Goal: Check status

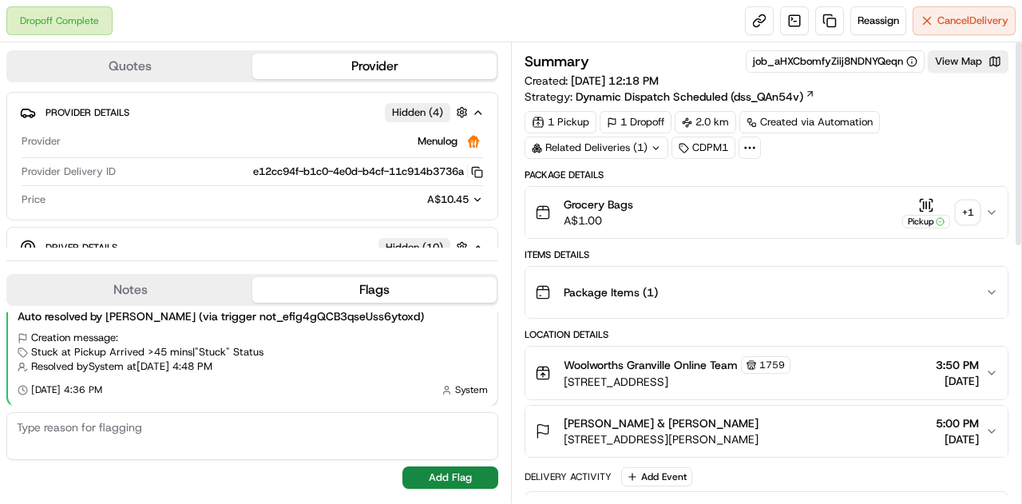
click at [973, 216] on div "+ 1" at bounding box center [968, 212] width 22 height 22
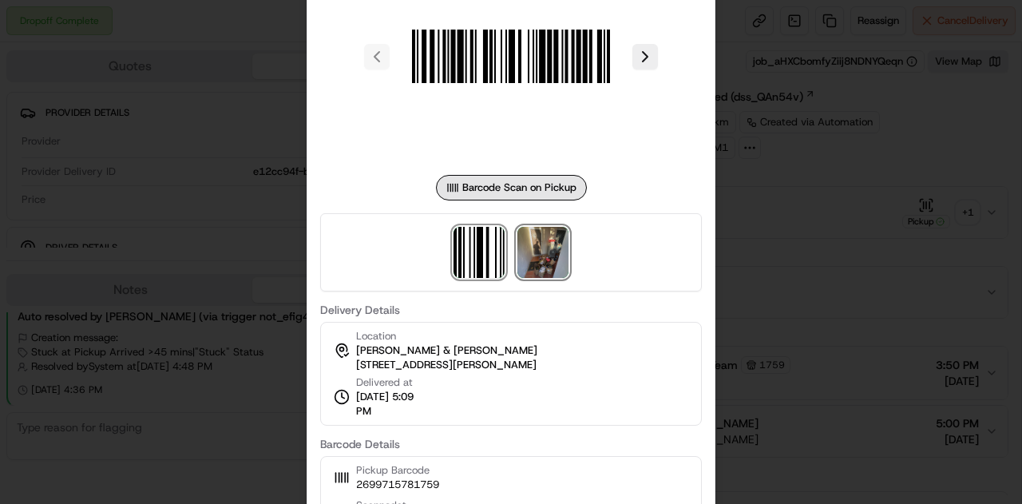
click at [551, 245] on img at bounding box center [542, 252] width 51 height 51
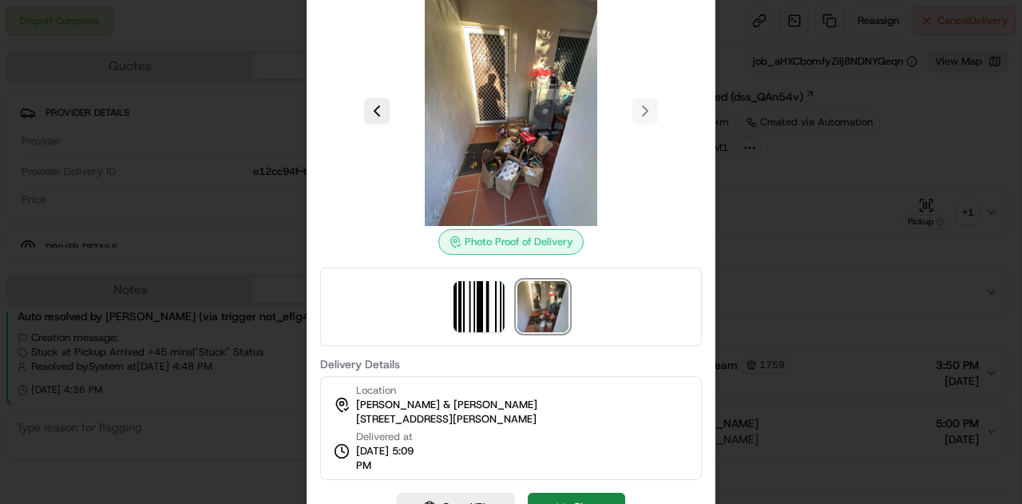
click at [783, 272] on div at bounding box center [511, 252] width 1022 height 504
